Goal: Transaction & Acquisition: Purchase product/service

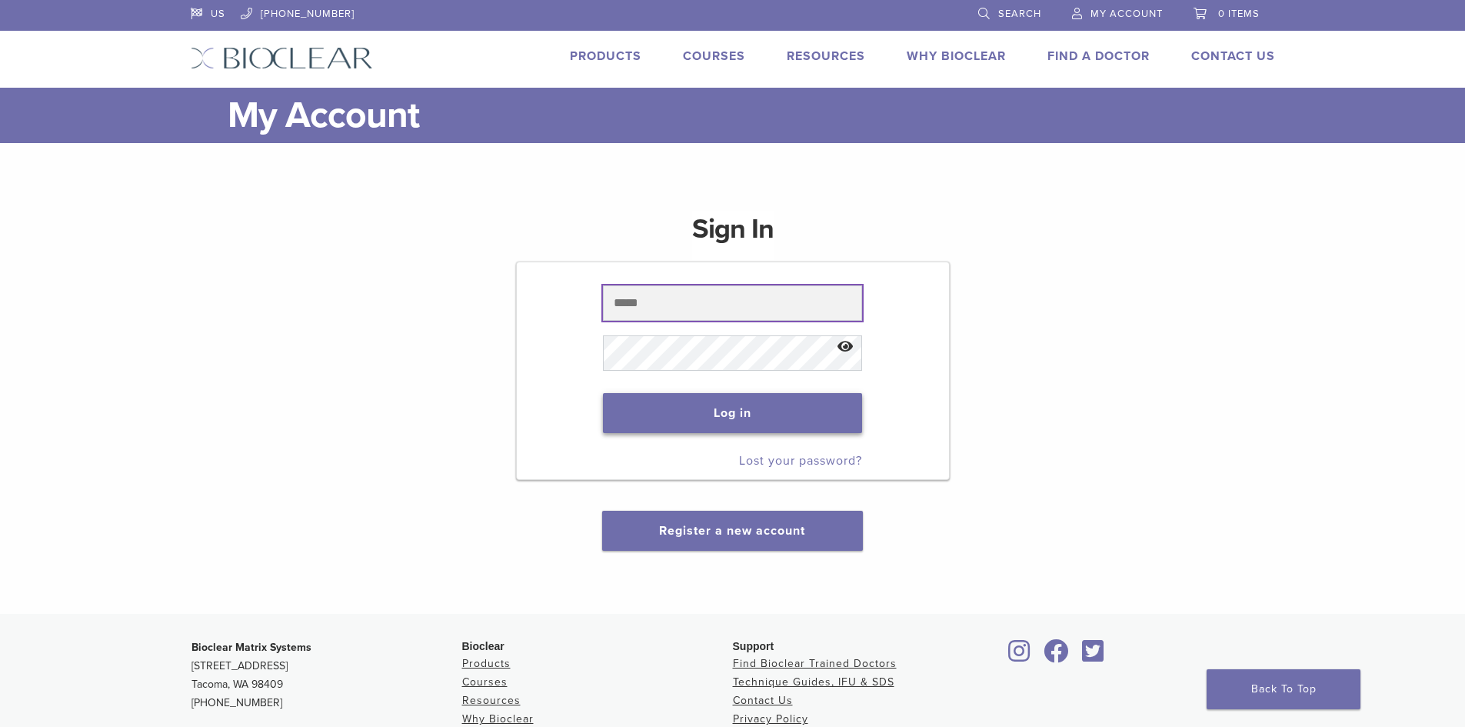
type input "**********"
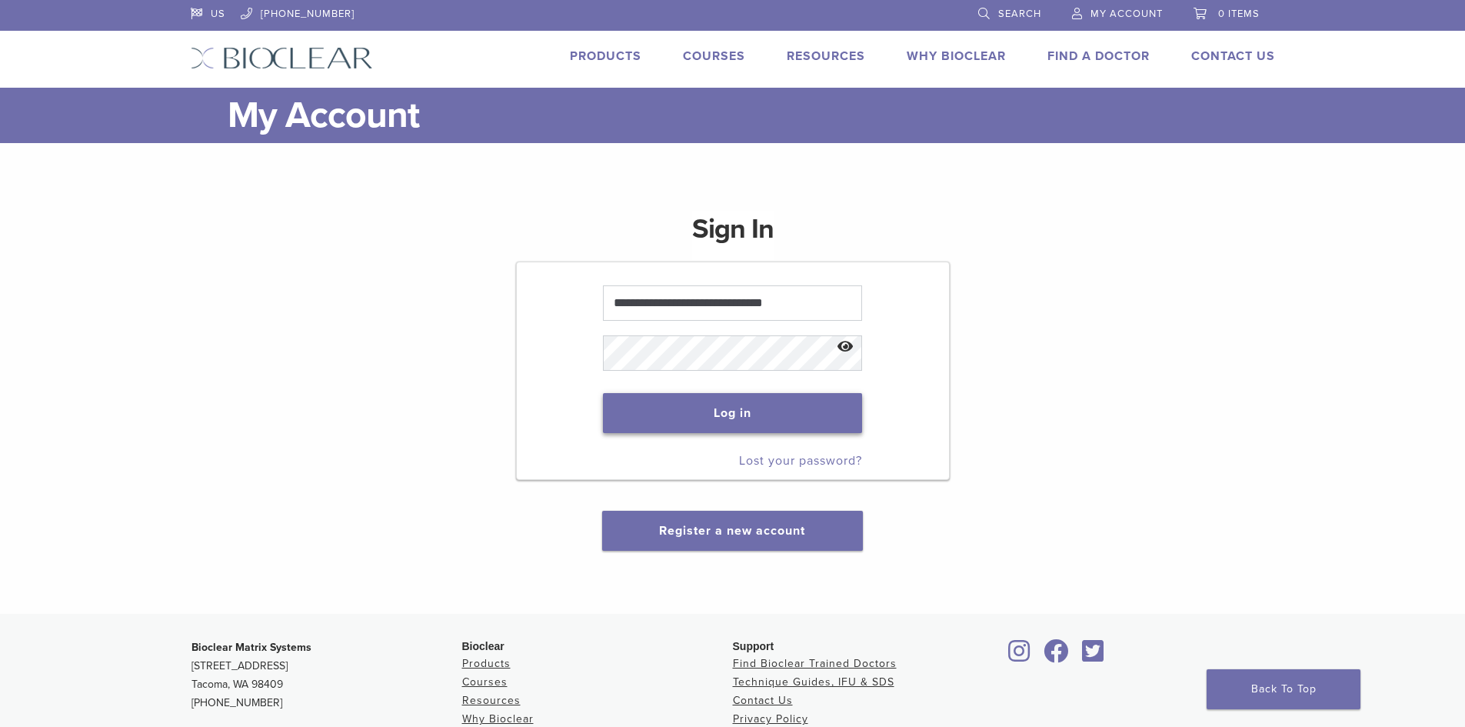
click at [742, 396] on button "Log in" at bounding box center [732, 413] width 259 height 40
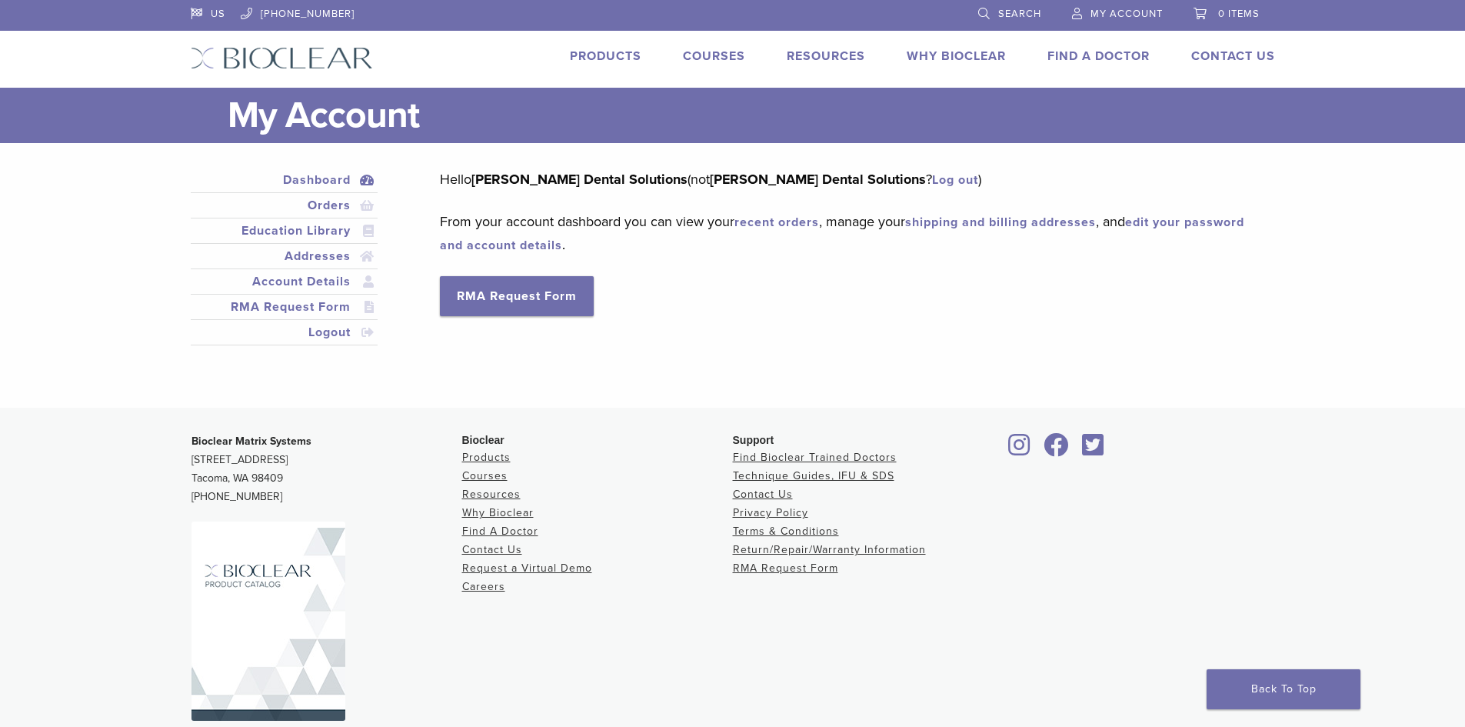
click at [614, 55] on link "Products" at bounding box center [606, 55] width 72 height 15
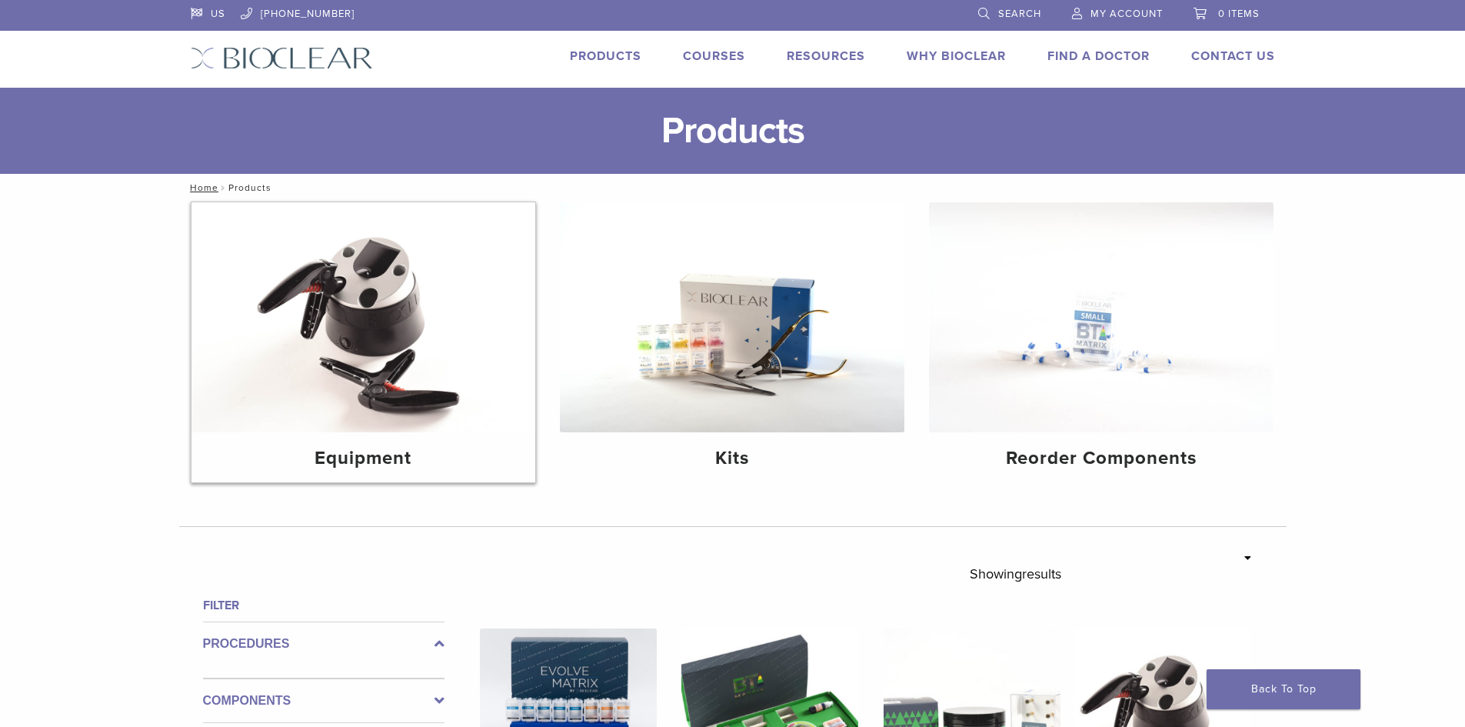
click at [361, 363] on img at bounding box center [364, 317] width 345 height 230
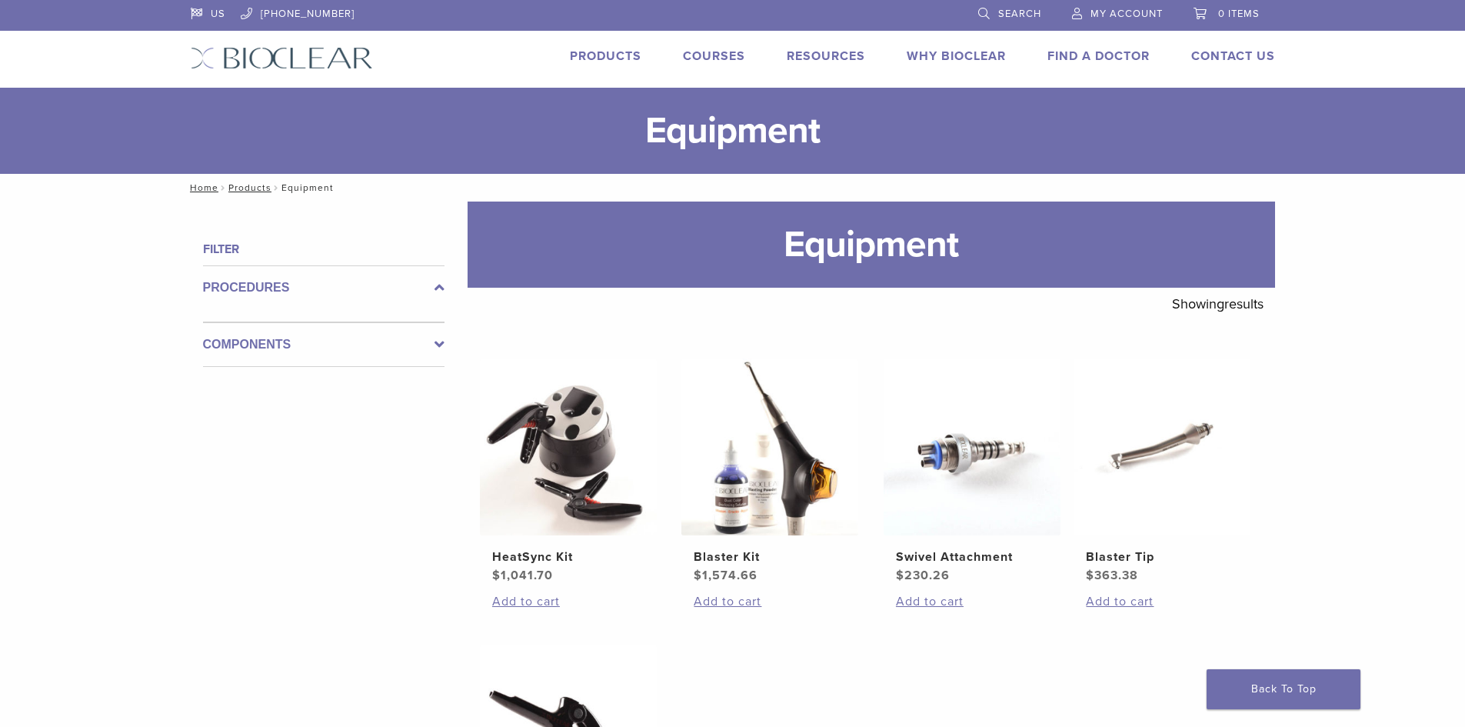
click at [281, 287] on label "Procedures" at bounding box center [324, 287] width 242 height 18
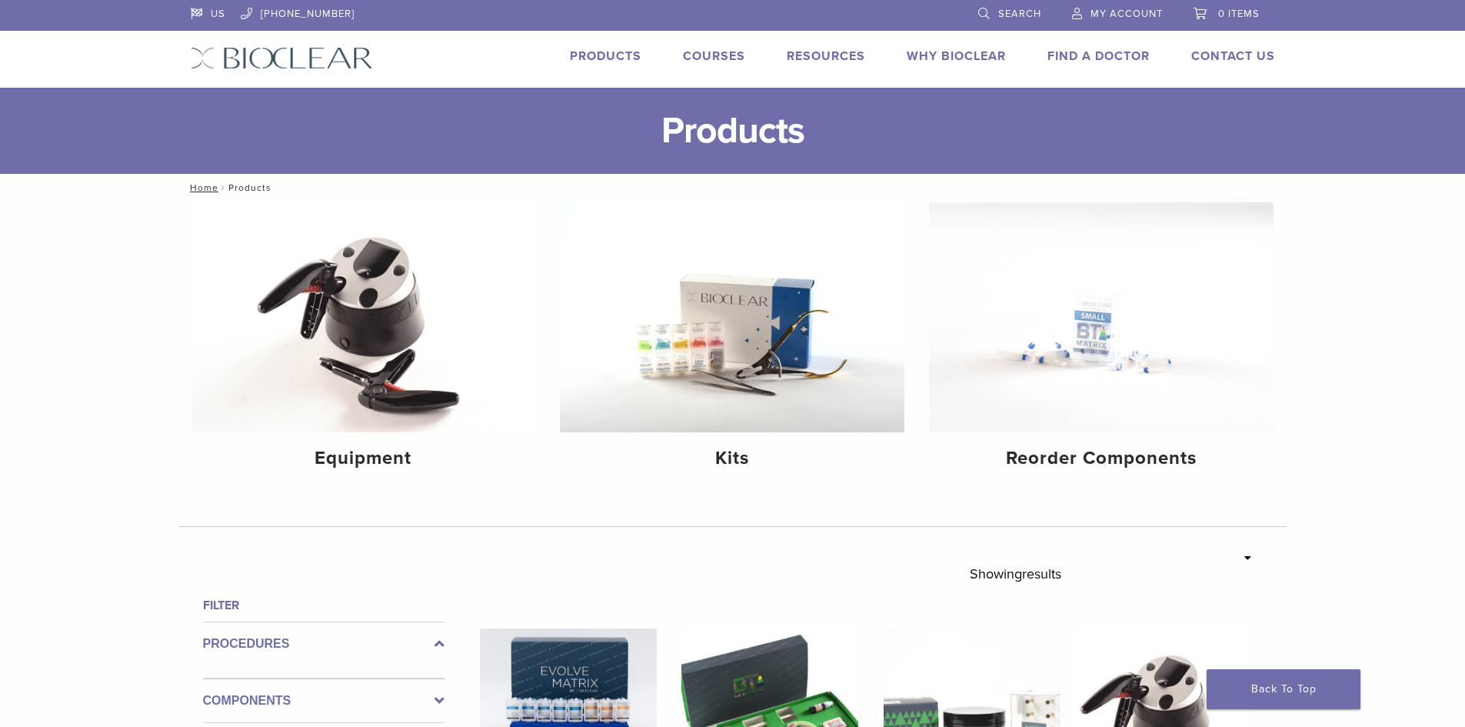
click at [1098, 16] on span "My Account" at bounding box center [1127, 14] width 72 height 12
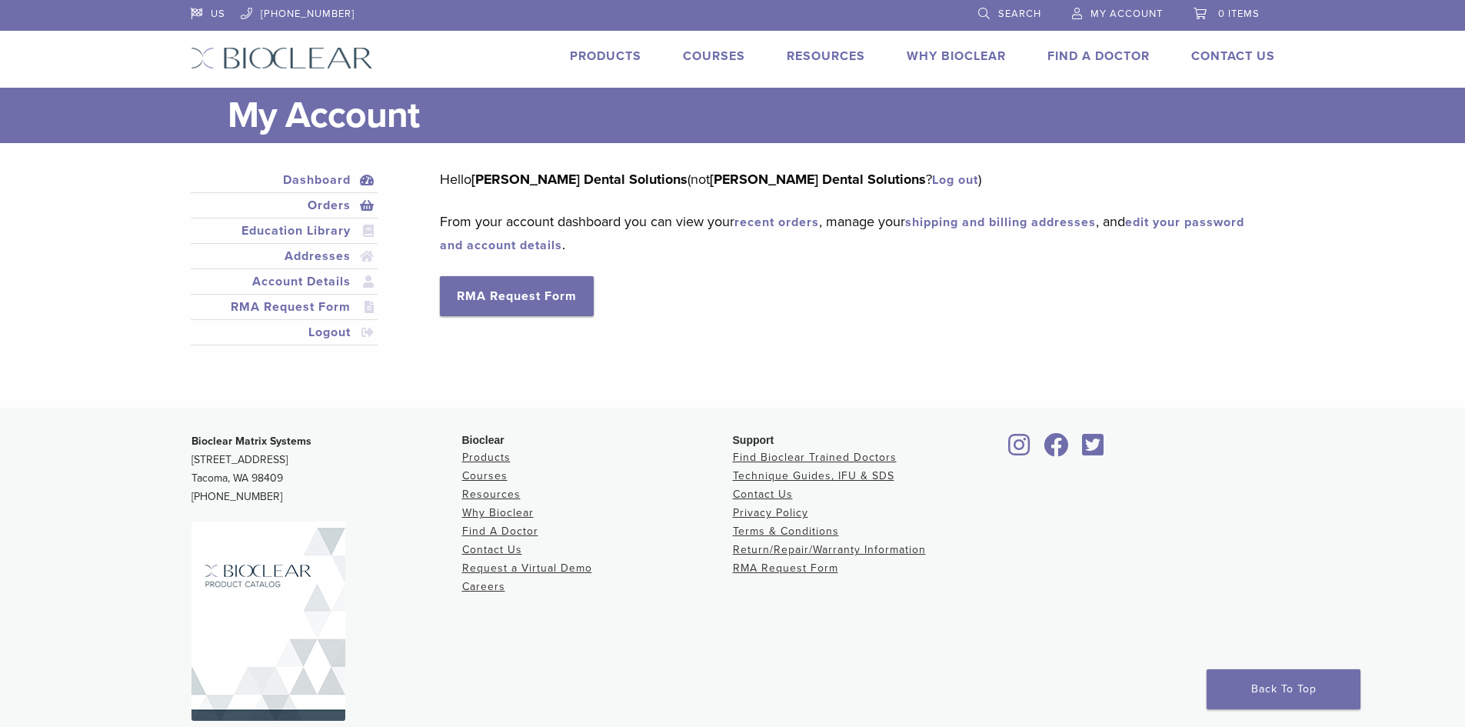
click at [305, 205] on link "Orders" at bounding box center [285, 205] width 182 height 18
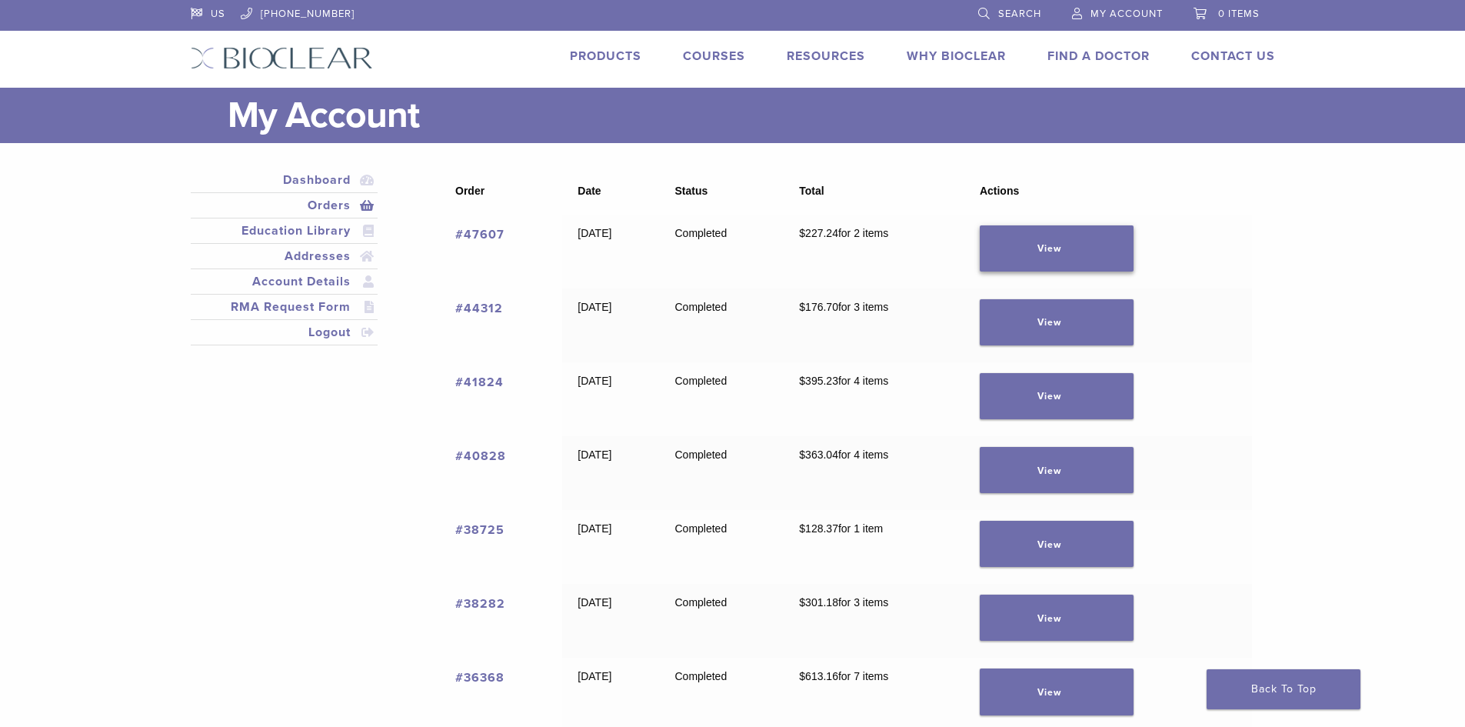
click at [1101, 240] on link "View" at bounding box center [1057, 248] width 154 height 46
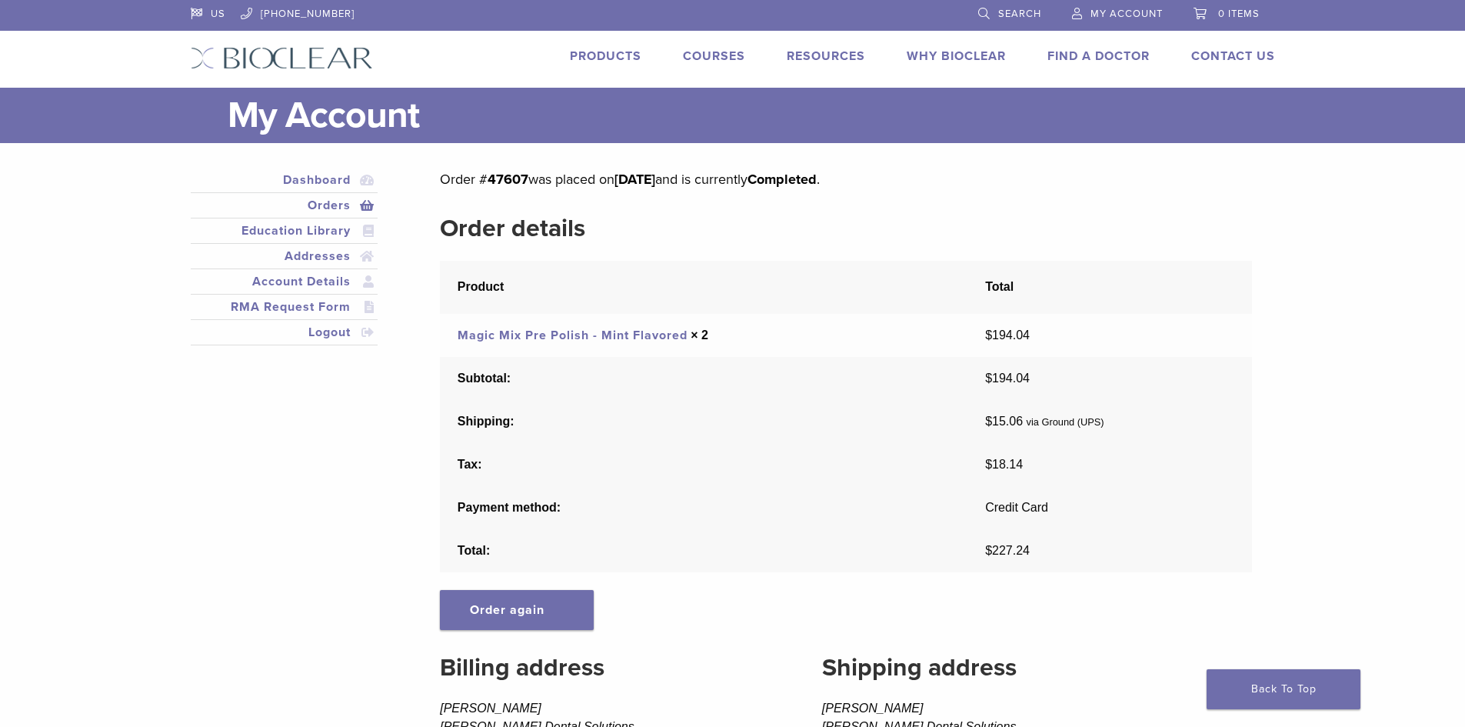
click at [624, 57] on link "Products" at bounding box center [606, 55] width 72 height 15
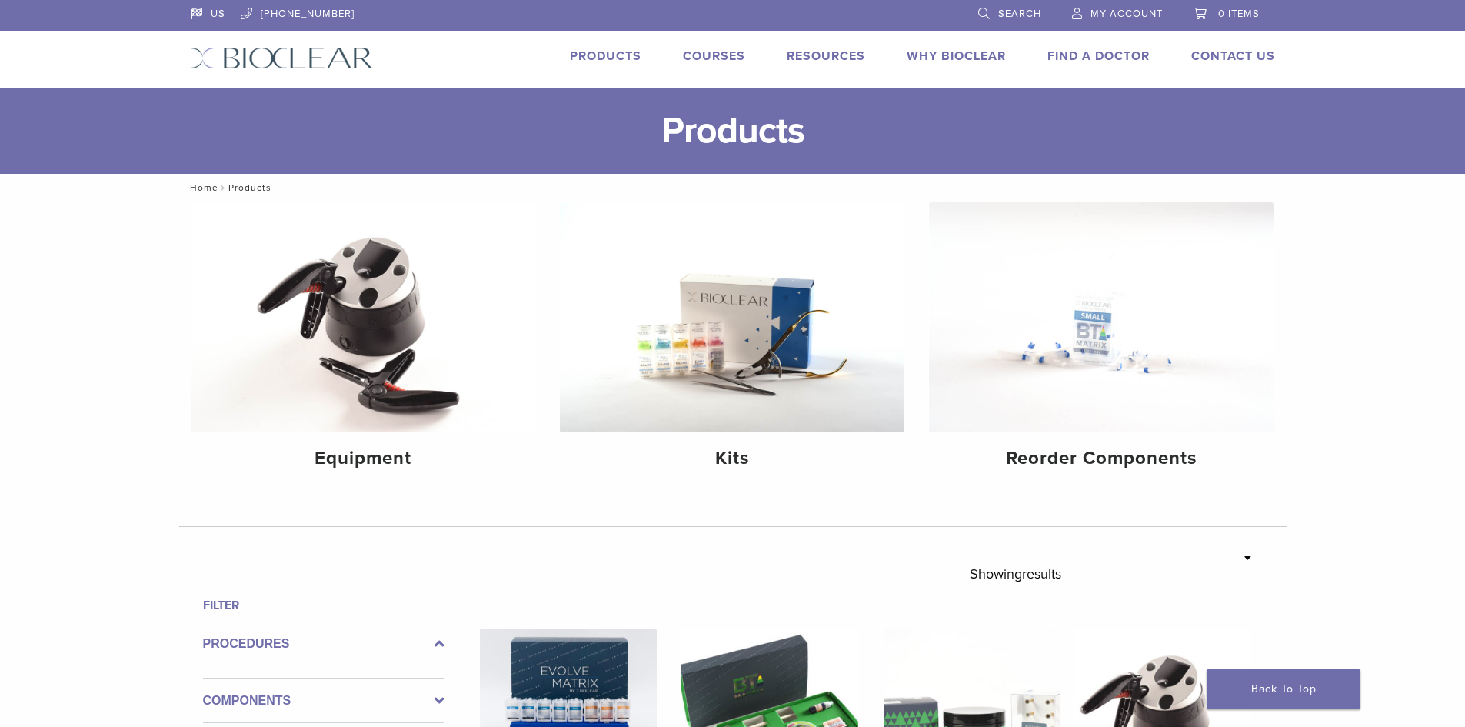
click at [1002, 16] on span "Search" at bounding box center [1019, 14] width 43 height 12
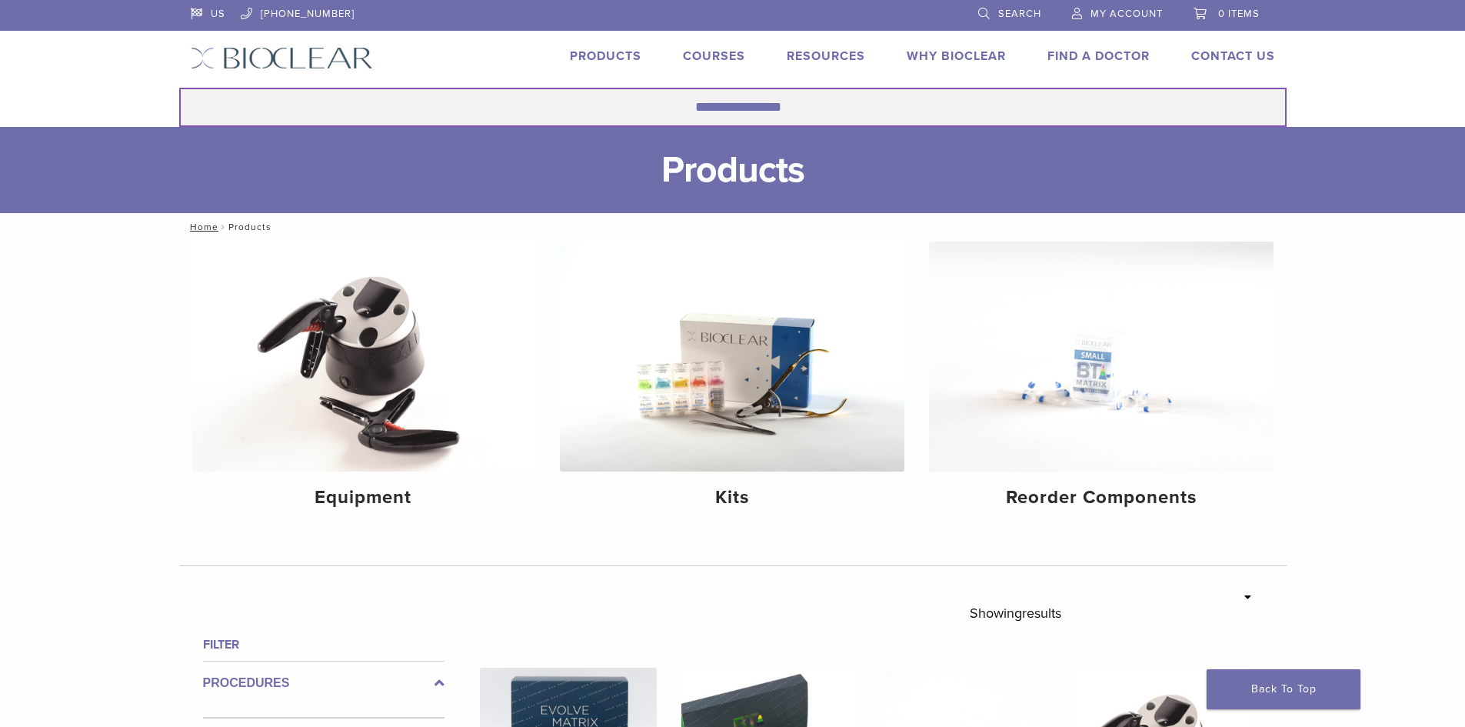
click at [731, 112] on input "Search for:" at bounding box center [733, 107] width 1108 height 39
type input "**********"
click at [178, 87] on button "Search" at bounding box center [178, 87] width 1 height 1
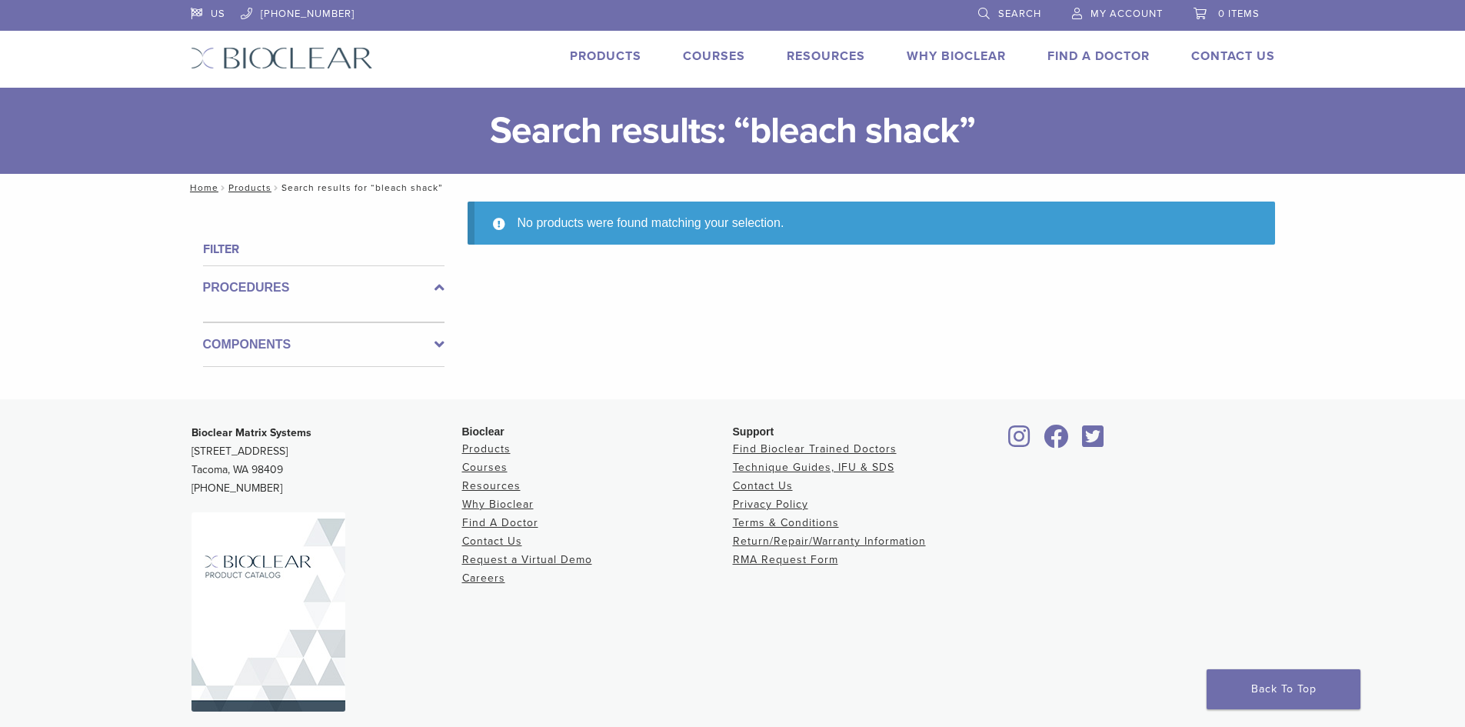
click at [1022, 10] on span "Search" at bounding box center [1019, 14] width 43 height 12
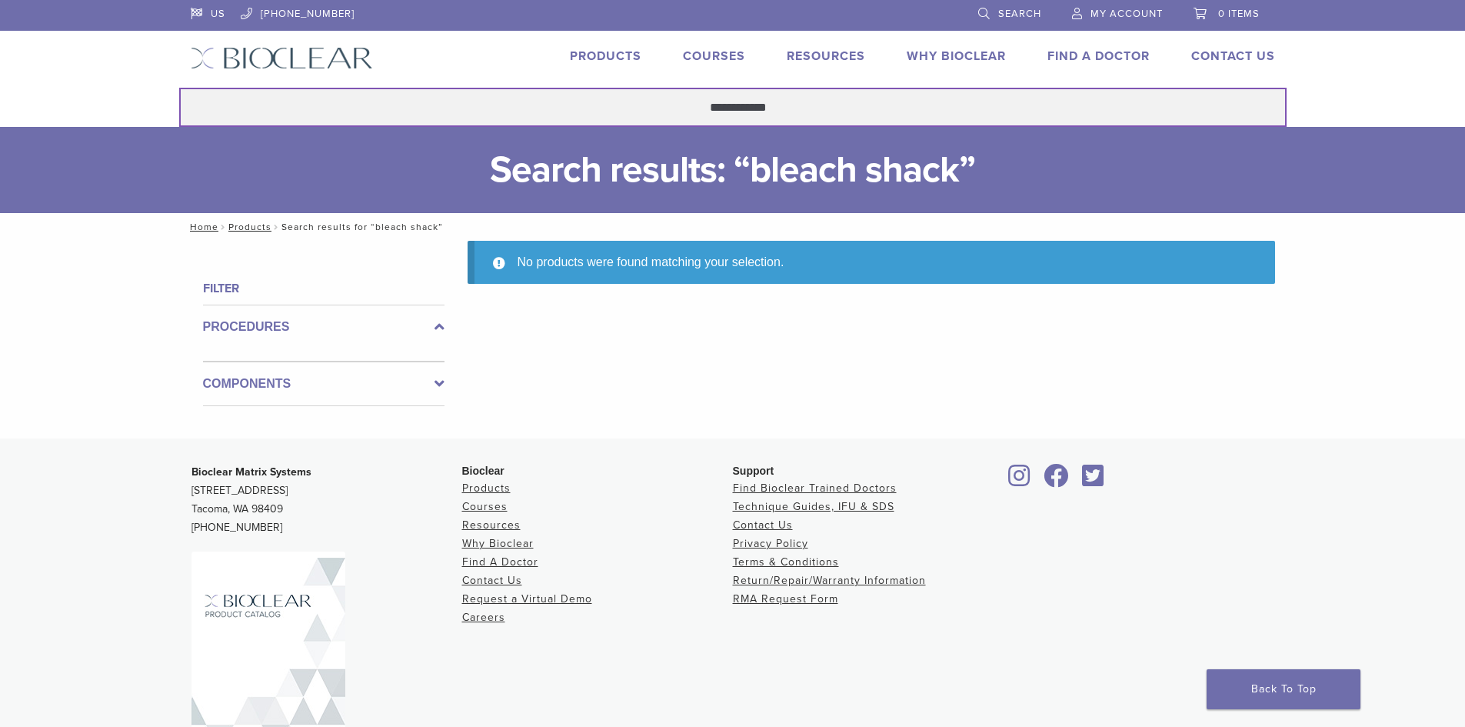
click at [773, 101] on input "**********" at bounding box center [733, 107] width 1108 height 39
type input "**********"
click at [178, 87] on button "Search" at bounding box center [178, 87] width 1 height 1
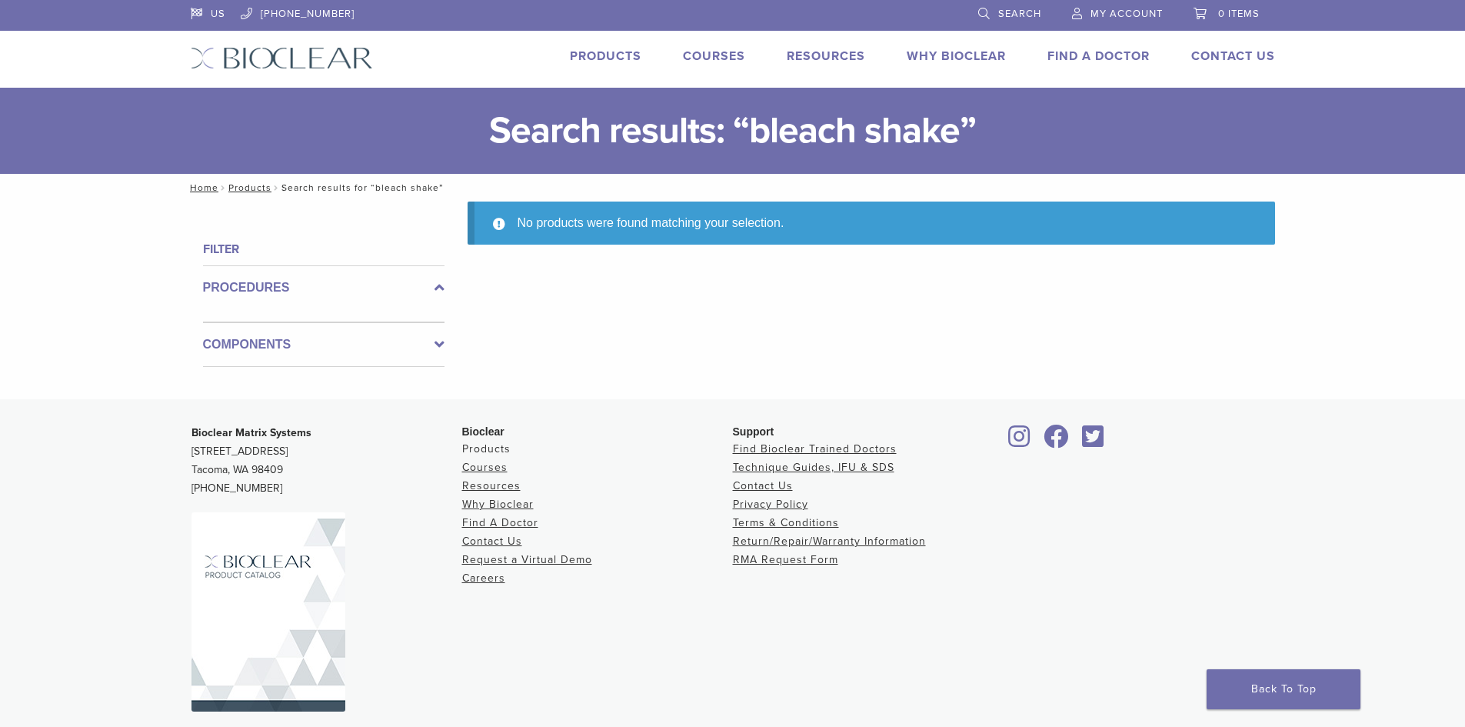
click at [495, 452] on link "Products" at bounding box center [486, 448] width 48 height 13
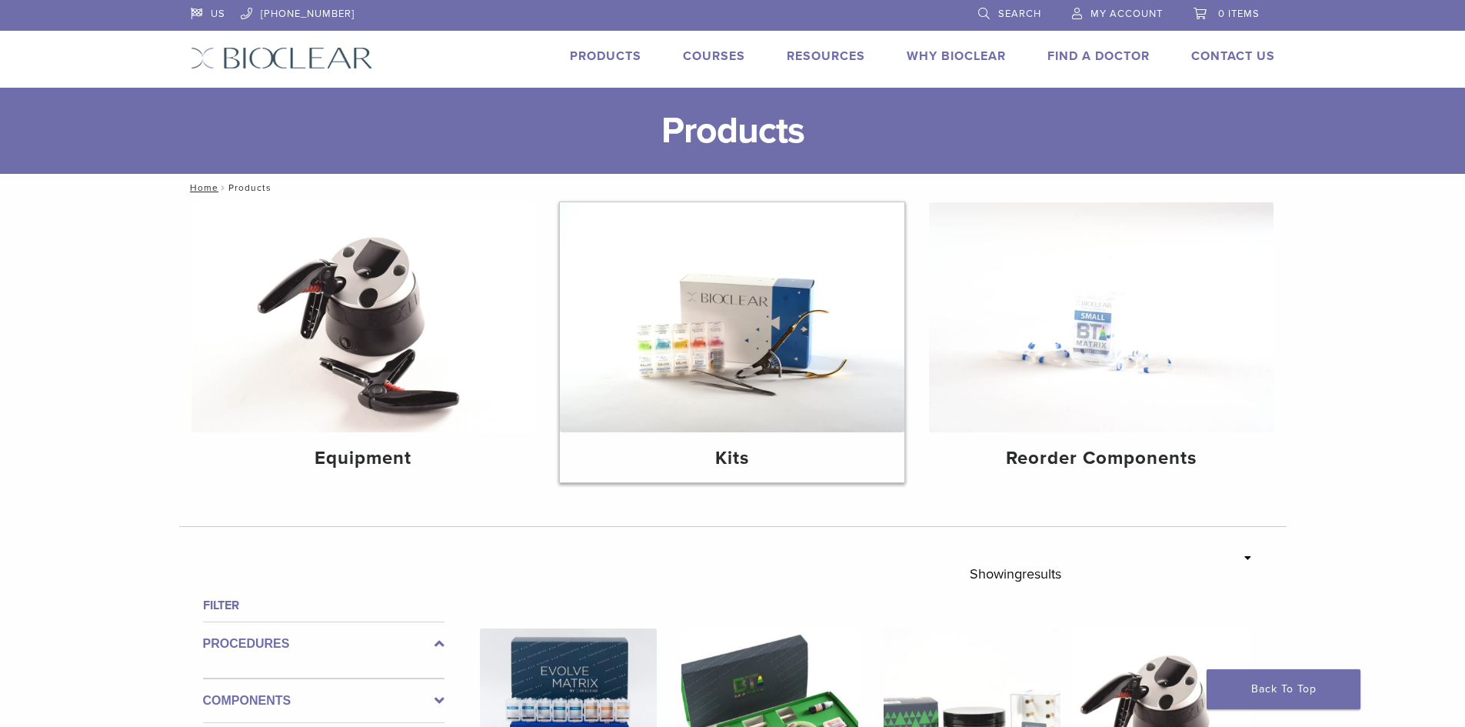
click at [801, 415] on img at bounding box center [732, 317] width 345 height 230
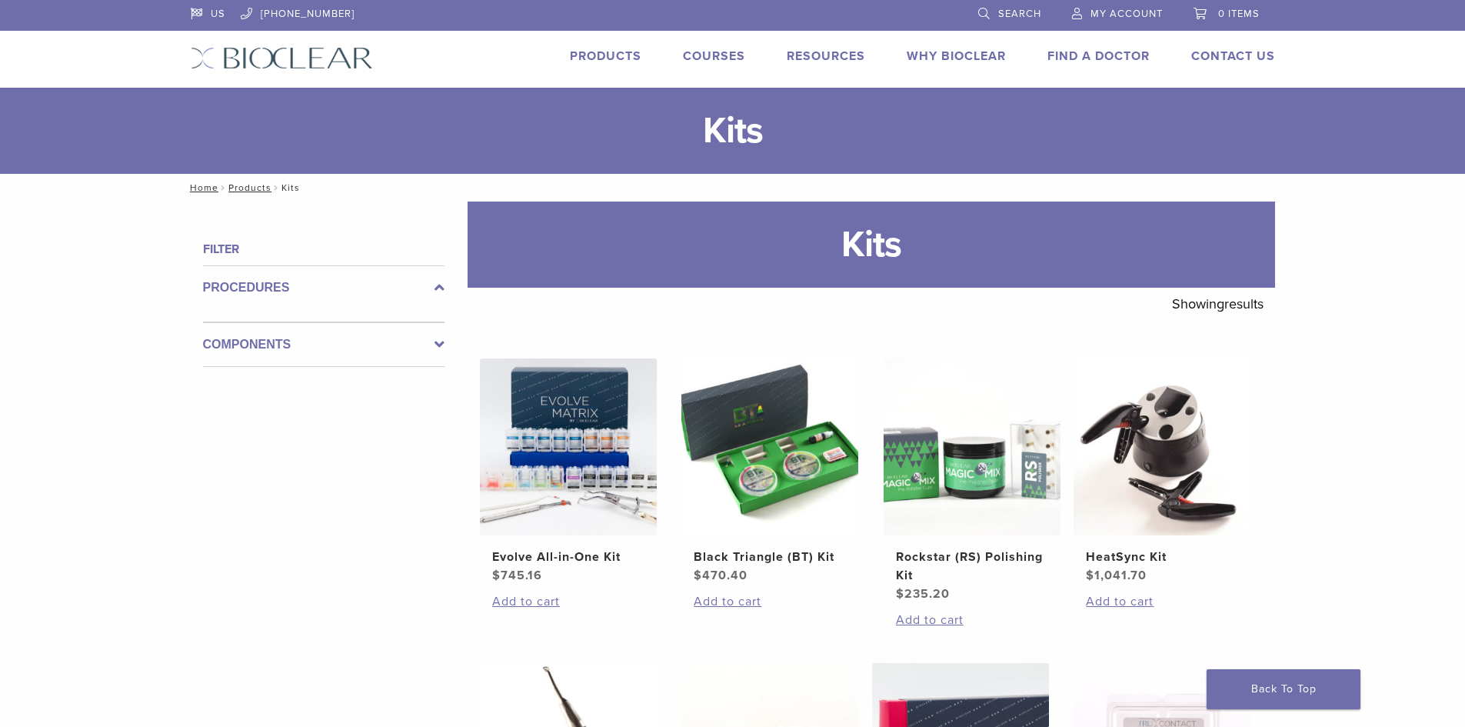
click at [591, 64] on li "Products" at bounding box center [606, 56] width 72 height 18
click at [594, 53] on link "Products" at bounding box center [606, 55] width 72 height 15
